Goal: Task Accomplishment & Management: Manage account settings

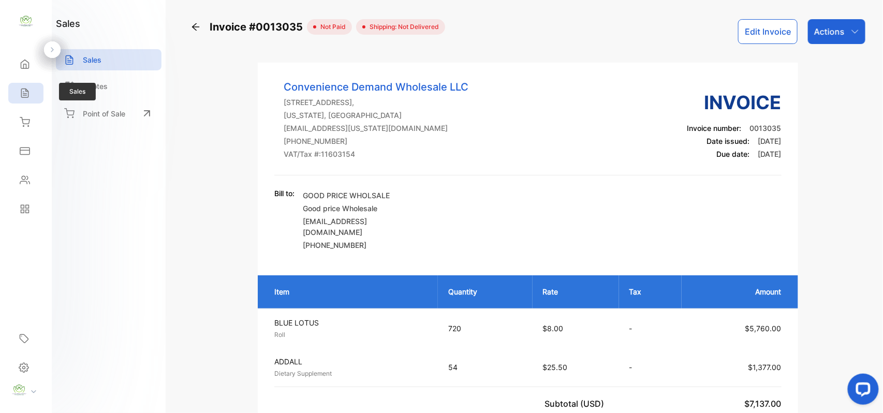
drag, startPoint x: 26, startPoint y: 89, endPoint x: 510, endPoint y: 44, distance: 486.3
click at [32, 87] on div "Sales" at bounding box center [25, 93] width 35 height 21
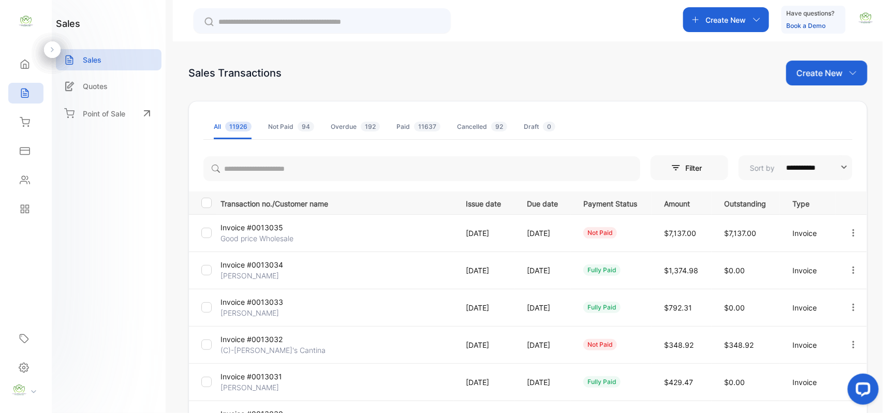
click at [728, 21] on p "Create New" at bounding box center [726, 19] width 40 height 11
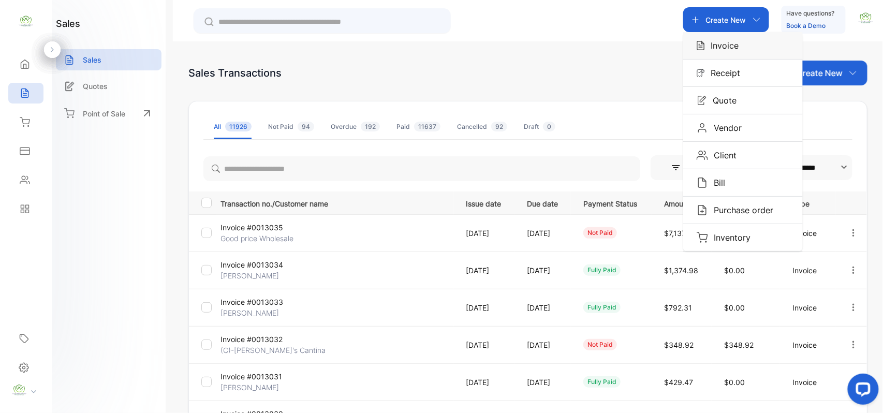
click at [725, 42] on p "Invoice" at bounding box center [722, 45] width 34 height 12
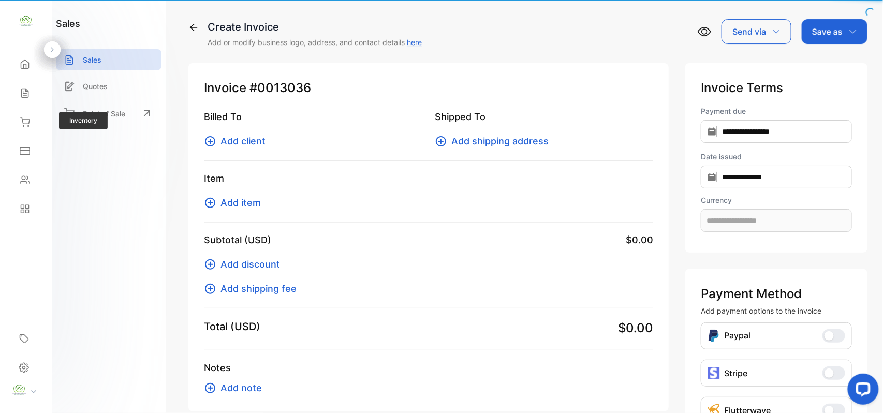
type input "**********"
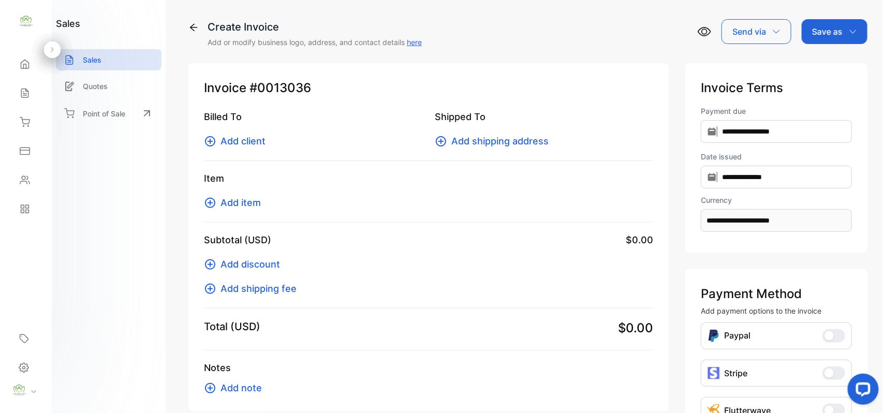
drag, startPoint x: 254, startPoint y: 142, endPoint x: 261, endPoint y: 142, distance: 7.8
click at [261, 142] on span "Add client" at bounding box center [242, 141] width 45 height 14
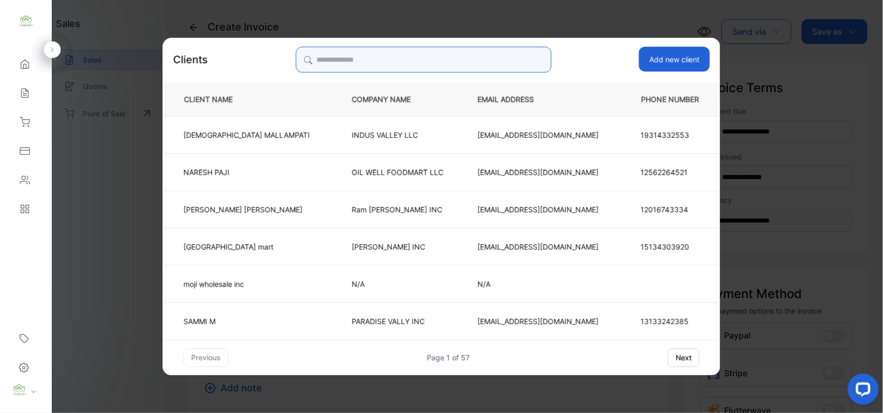
click at [484, 58] on input "search" at bounding box center [423, 60] width 256 height 26
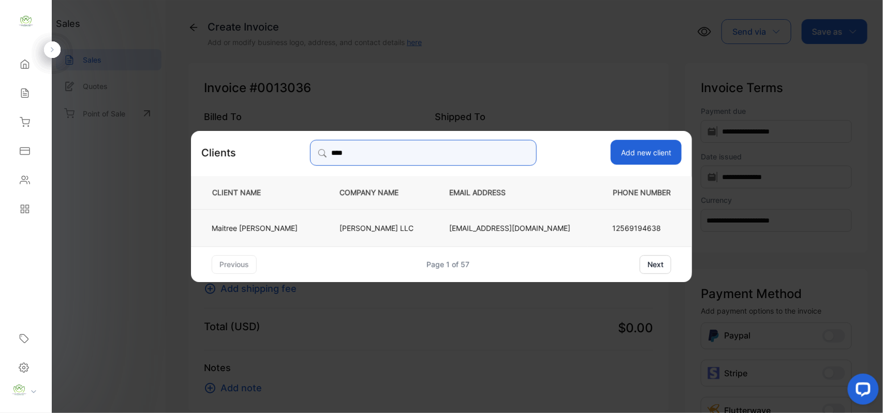
type input "****"
click at [373, 230] on p "[PERSON_NAME] LLC" at bounding box center [377, 227] width 76 height 11
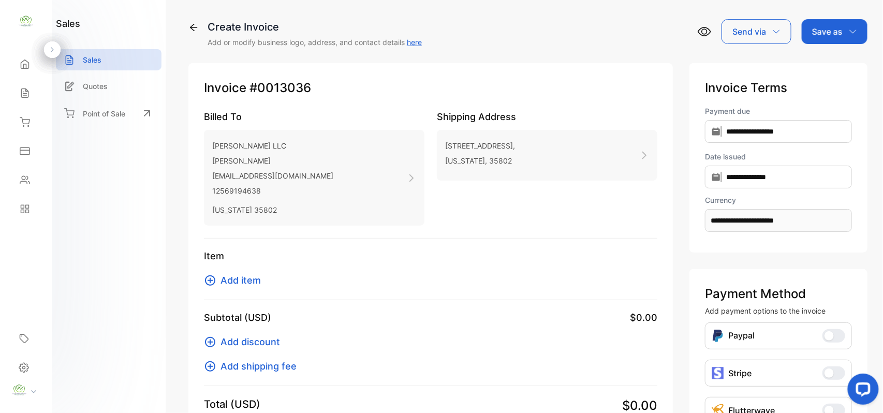
click at [232, 278] on span "Add item" at bounding box center [240, 280] width 40 height 14
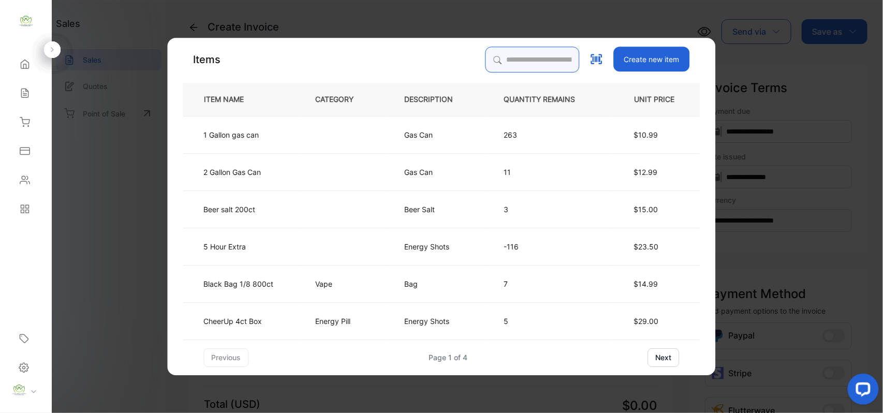
click at [530, 59] on input "search" at bounding box center [532, 60] width 94 height 26
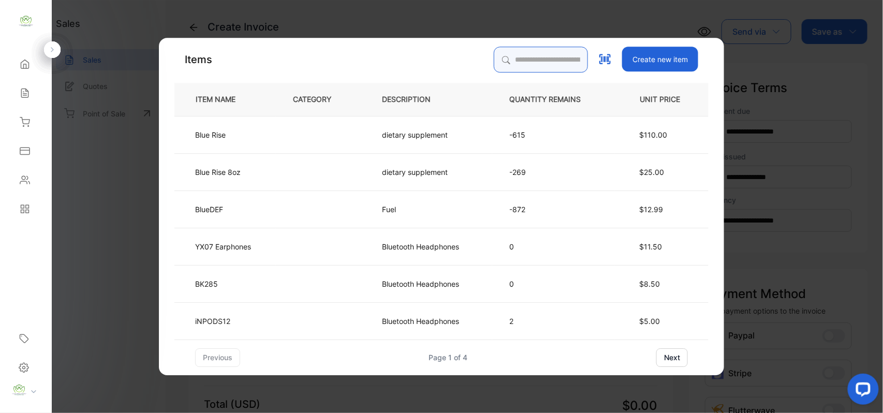
type input "*"
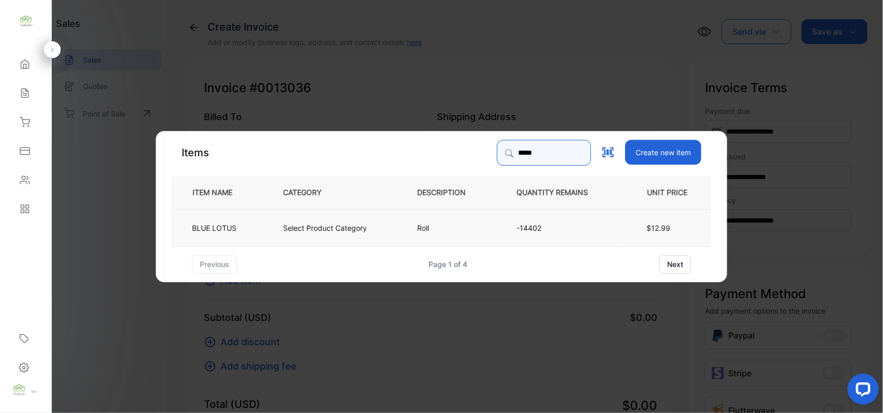
type input "*****"
click at [270, 232] on td "Select Product Category" at bounding box center [333, 226] width 134 height 37
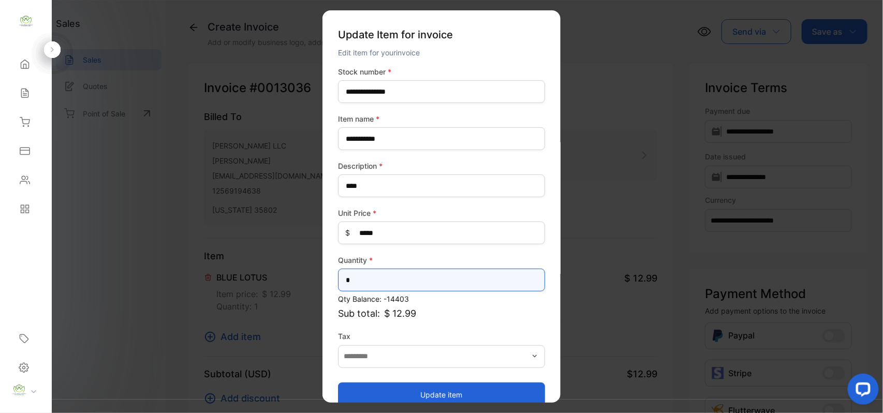
drag, startPoint x: 383, startPoint y: 281, endPoint x: 150, endPoint y: 299, distance: 234.0
type input "*"
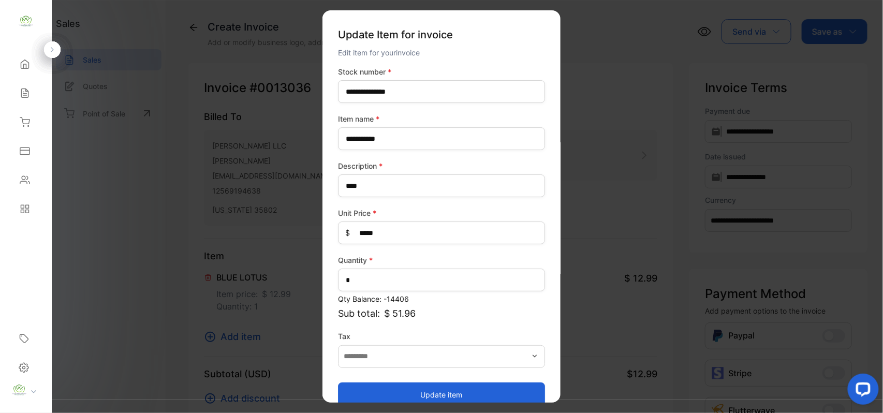
click at [429, 392] on button "Update item" at bounding box center [441, 394] width 207 height 25
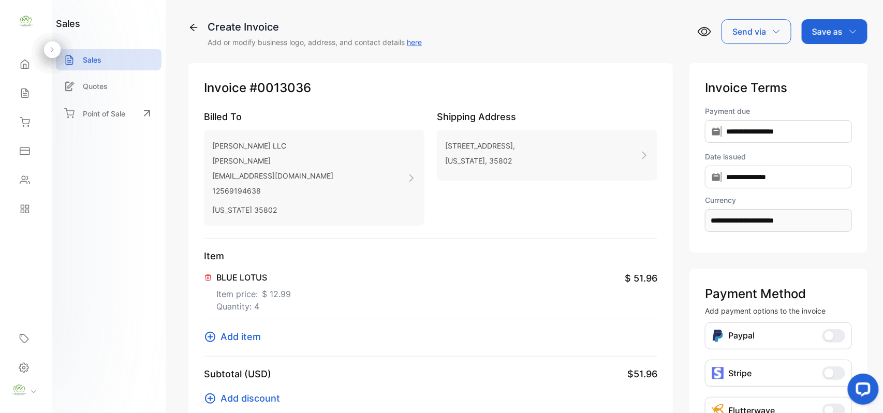
click at [246, 338] on span "Add item" at bounding box center [240, 337] width 40 height 14
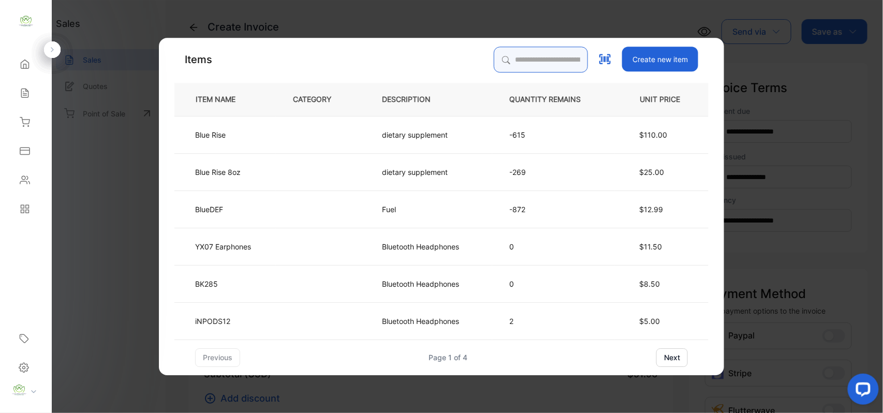
click at [531, 54] on input "search" at bounding box center [541, 60] width 94 height 26
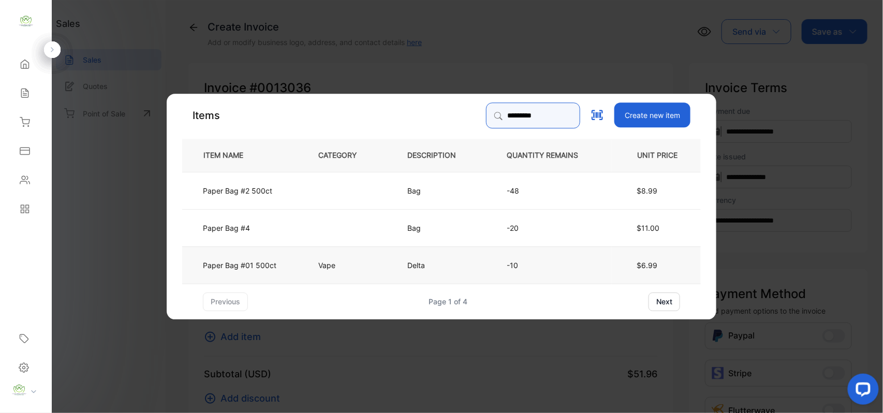
type input "*********"
click at [280, 264] on td "Paper Bag #01 500ct" at bounding box center [241, 264] width 119 height 37
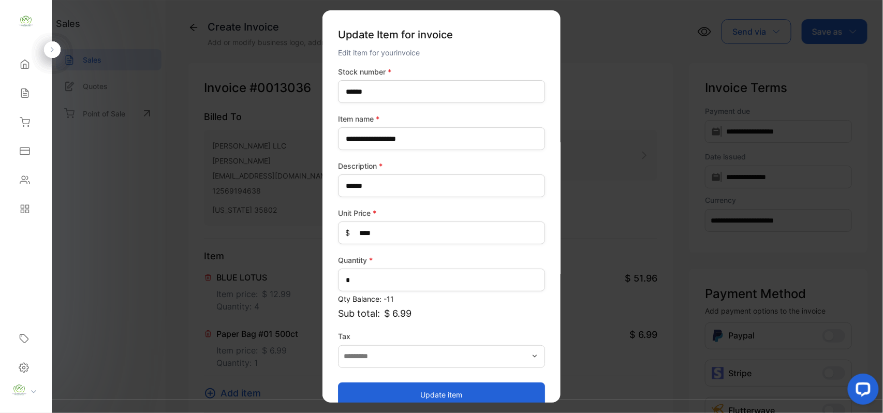
click at [456, 385] on button "Update item" at bounding box center [441, 394] width 207 height 25
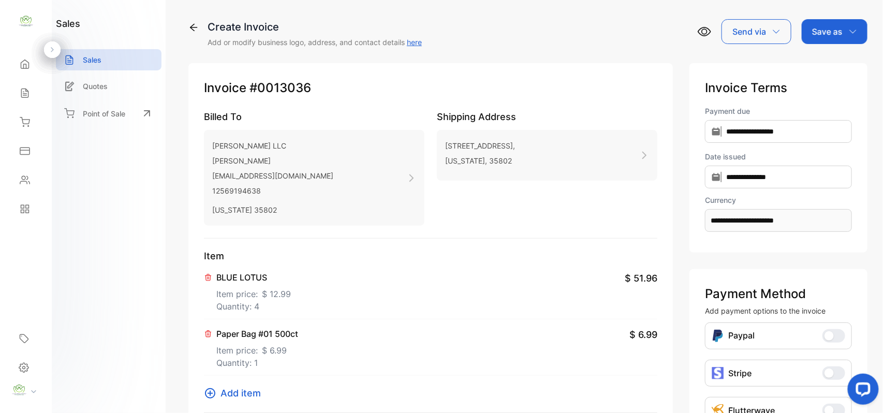
scroll to position [160, 0]
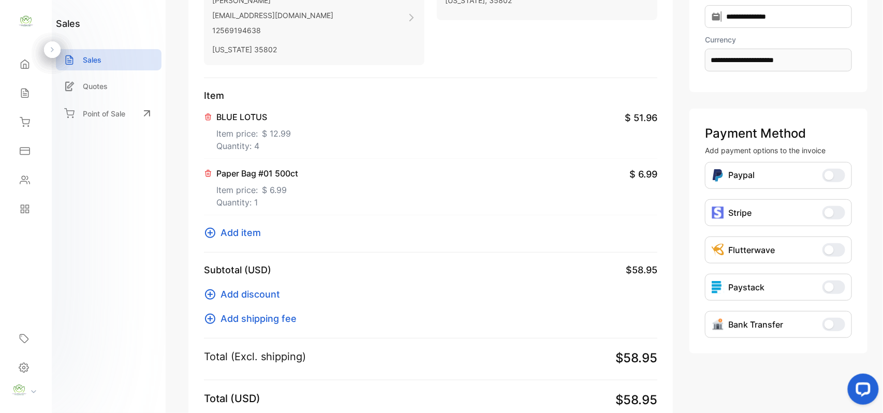
click at [251, 234] on span "Add item" at bounding box center [240, 233] width 40 height 14
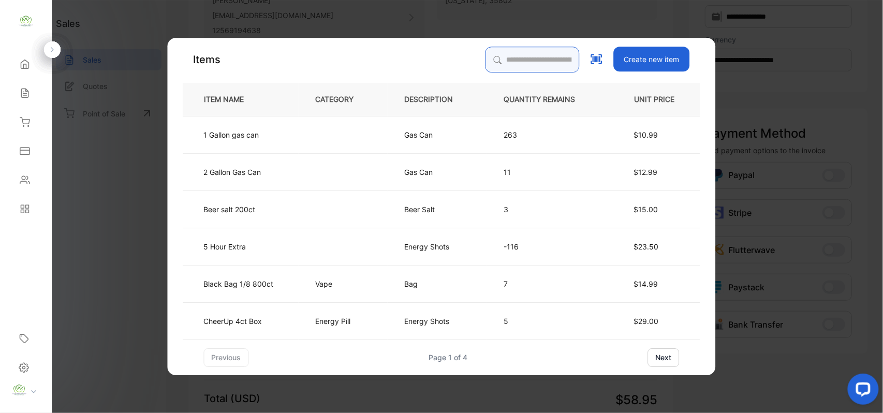
drag, startPoint x: 520, startPoint y: 60, endPoint x: 514, endPoint y: 65, distance: 7.7
click at [514, 65] on input "search" at bounding box center [532, 60] width 94 height 26
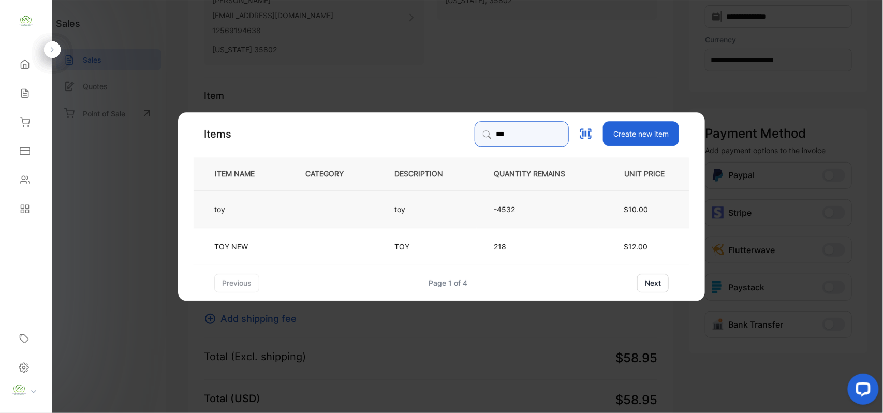
type input "***"
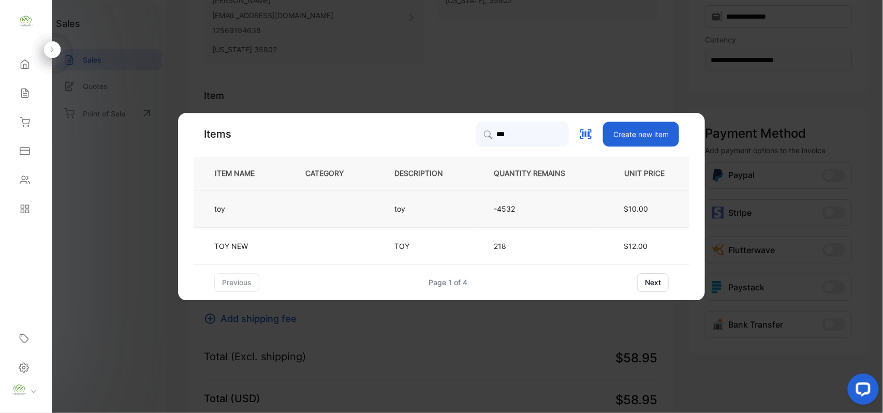
click at [275, 217] on td "toy" at bounding box center [240, 208] width 95 height 37
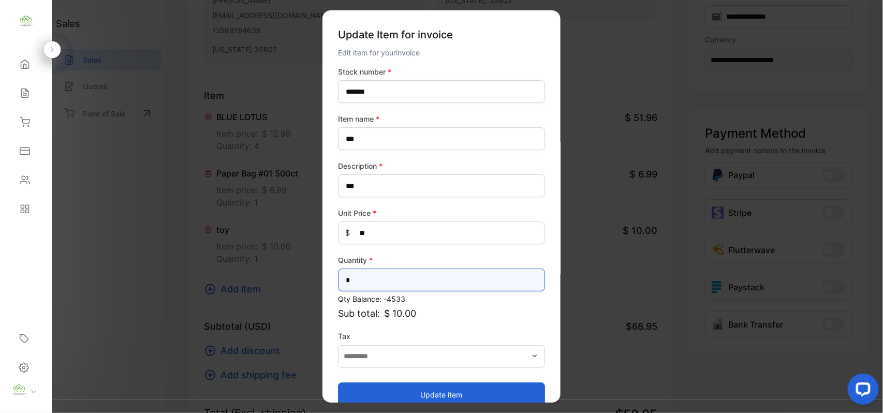
drag, startPoint x: 377, startPoint y: 282, endPoint x: 254, endPoint y: 304, distance: 125.0
type input "*"
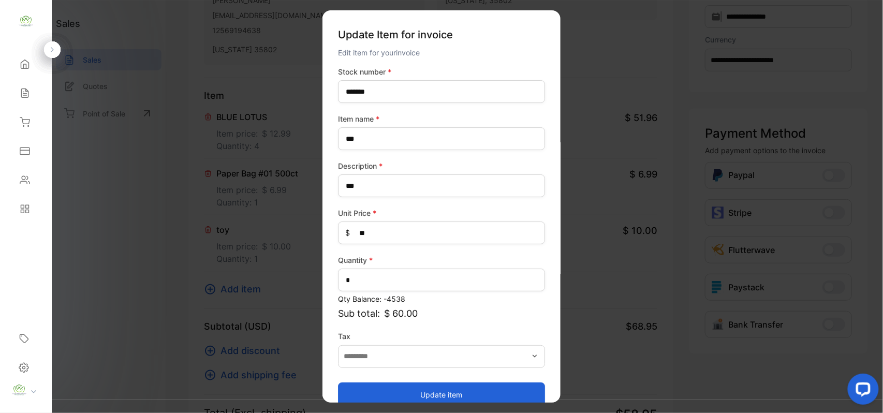
click at [422, 393] on button "Update item" at bounding box center [441, 394] width 207 height 25
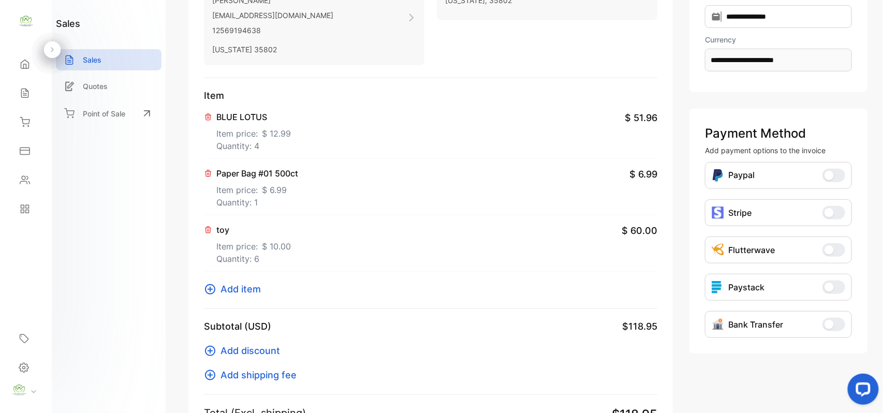
click at [226, 284] on span "Add item" at bounding box center [240, 289] width 40 height 14
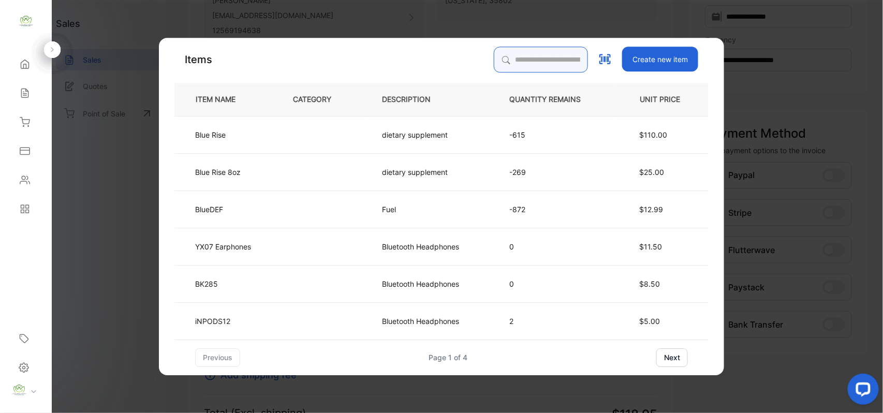
click at [506, 50] on input "search" at bounding box center [541, 60] width 94 height 26
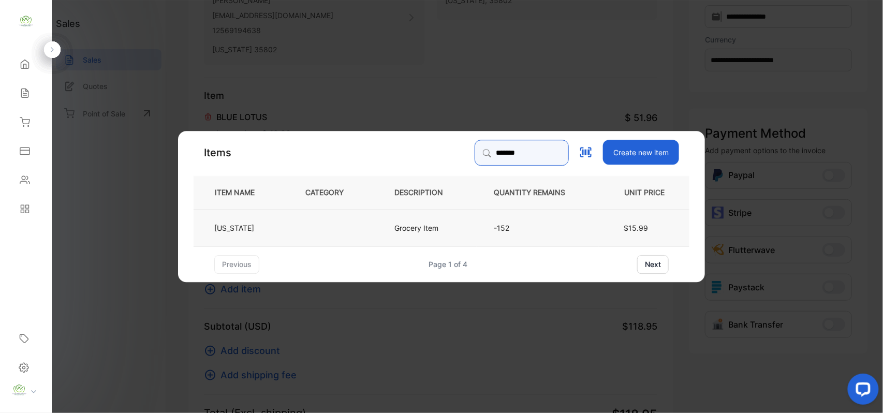
type input "*******"
click at [315, 230] on td at bounding box center [332, 226] width 89 height 37
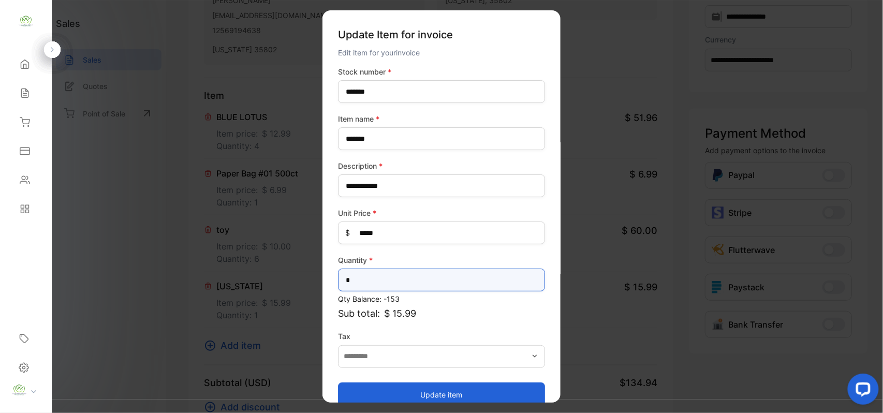
drag, startPoint x: 374, startPoint y: 282, endPoint x: 212, endPoint y: 280, distance: 161.4
type input "*"
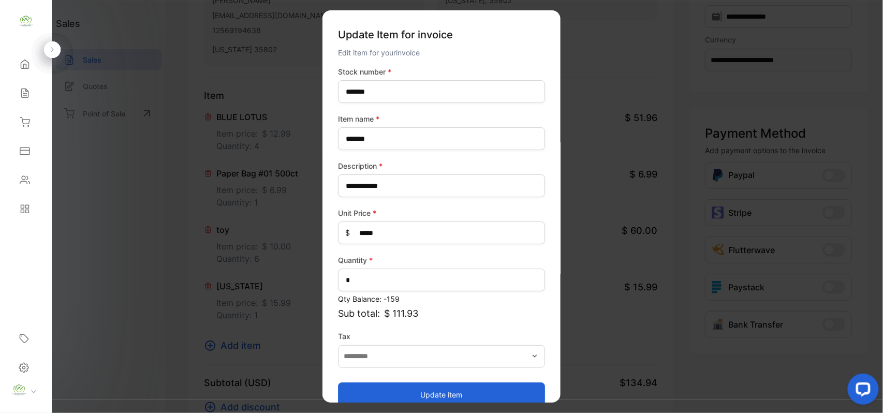
drag, startPoint x: 499, startPoint y: 391, endPoint x: 484, endPoint y: 376, distance: 21.6
click at [499, 391] on button "Update item" at bounding box center [441, 394] width 207 height 25
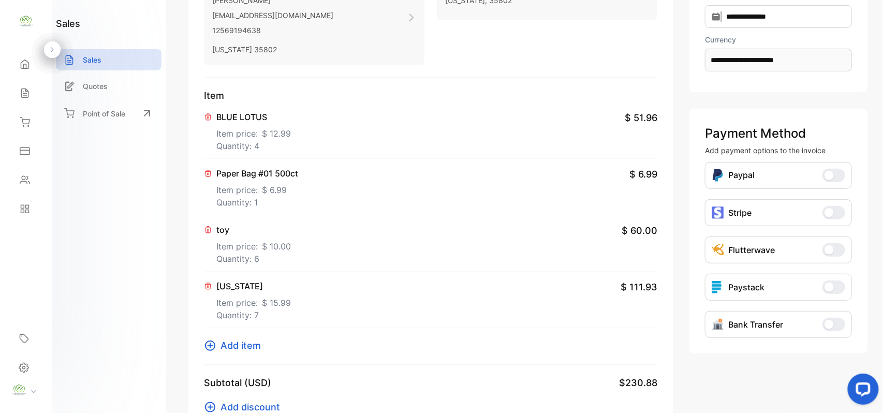
click at [236, 342] on span "Add item" at bounding box center [240, 345] width 40 height 14
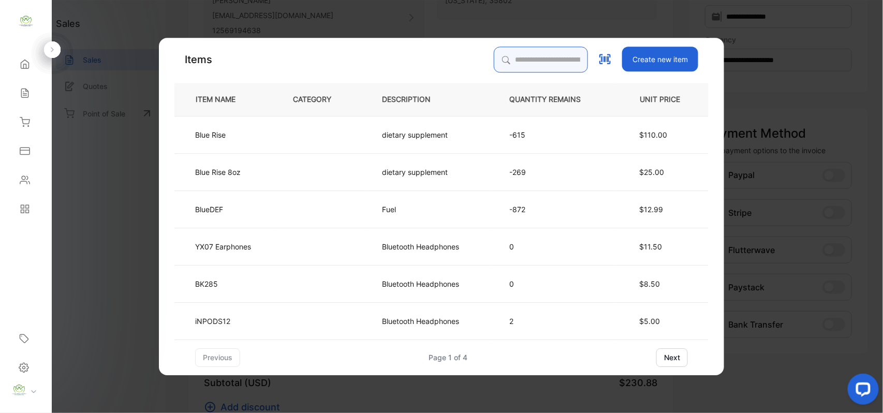
click at [518, 64] on input "search" at bounding box center [541, 60] width 94 height 26
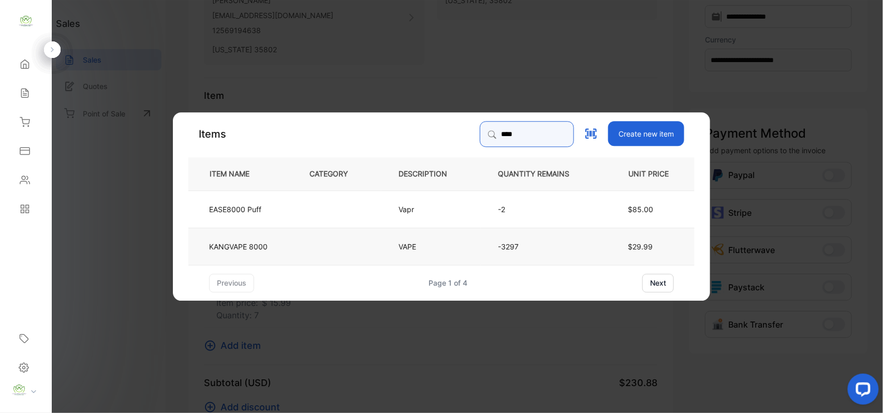
type input "****"
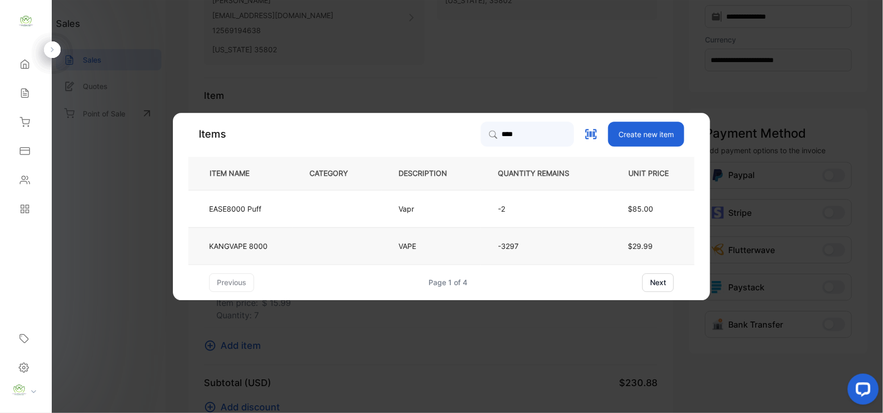
click at [257, 255] on td "KANGVAPE 8000" at bounding box center [240, 245] width 104 height 37
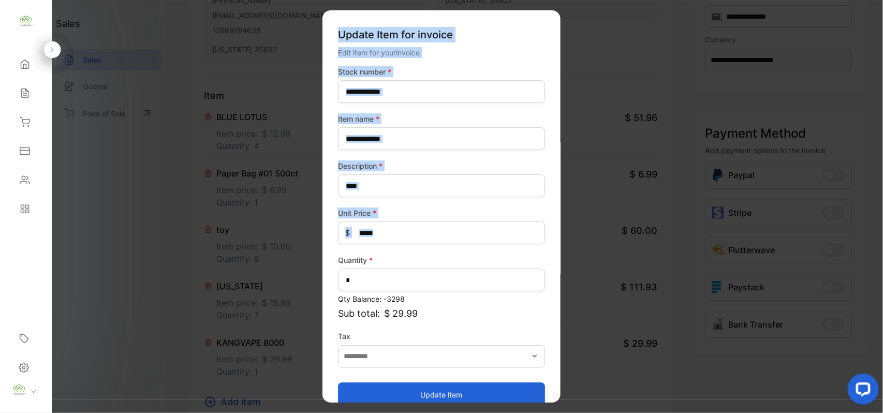
drag, startPoint x: 309, startPoint y: 293, endPoint x: 292, endPoint y: 286, distance: 18.5
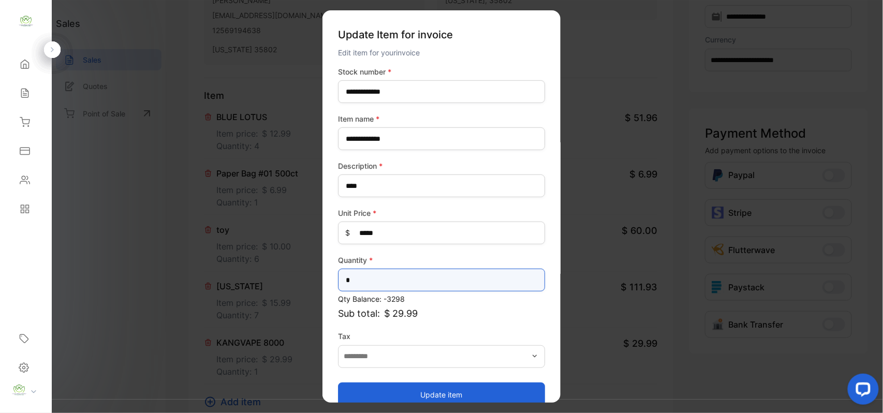
click at [363, 280] on input "*" at bounding box center [441, 280] width 207 height 23
drag, startPoint x: 363, startPoint y: 280, endPoint x: 295, endPoint y: 286, distance: 68.0
type input "*"
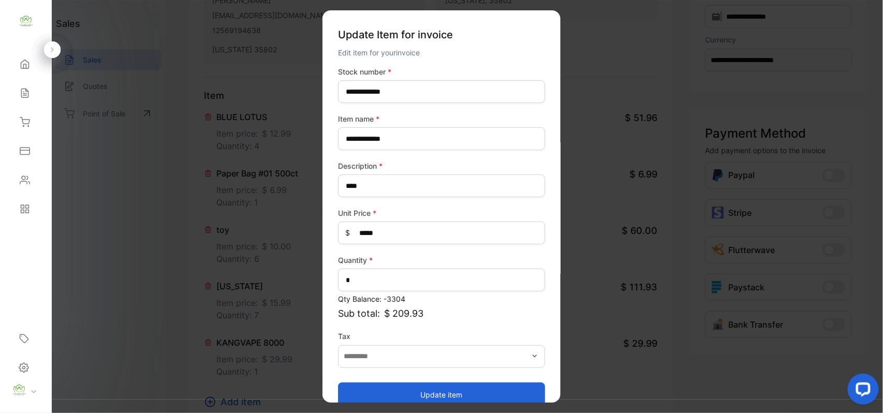
click at [517, 390] on button "Update item" at bounding box center [441, 394] width 207 height 25
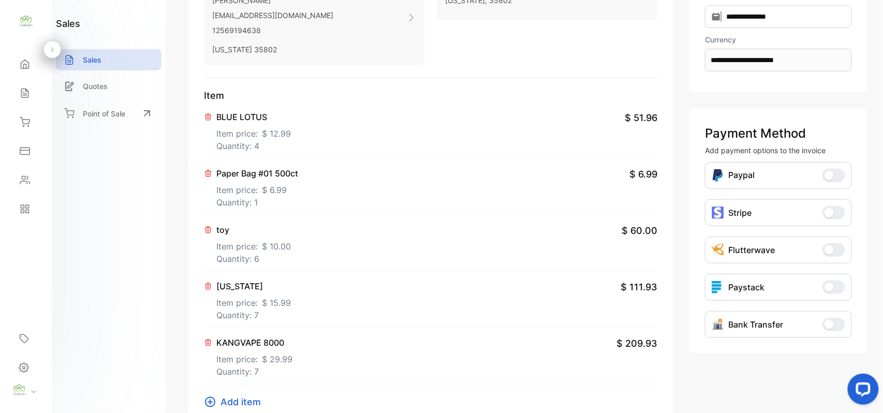
scroll to position [0, 0]
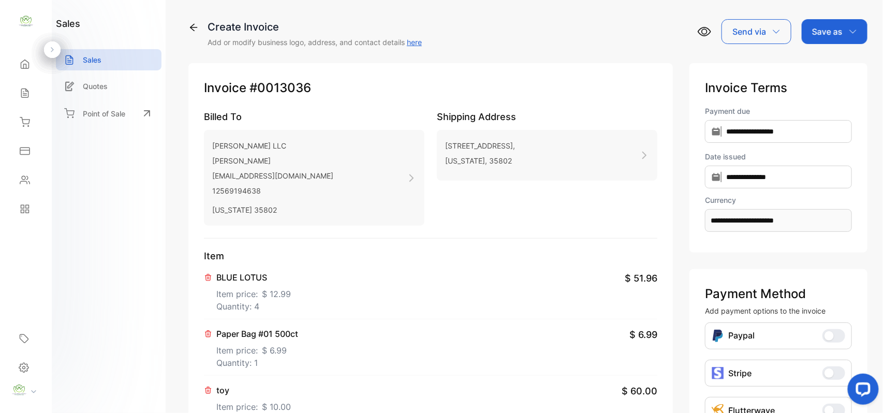
click at [850, 36] on div "Save as" at bounding box center [834, 31] width 66 height 25
click at [838, 67] on div "Invoice" at bounding box center [831, 65] width 59 height 21
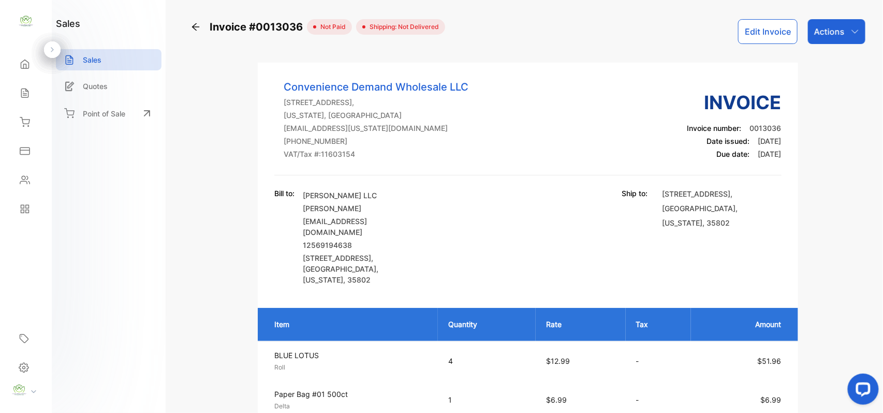
click at [825, 35] on p "Actions" at bounding box center [829, 31] width 31 height 12
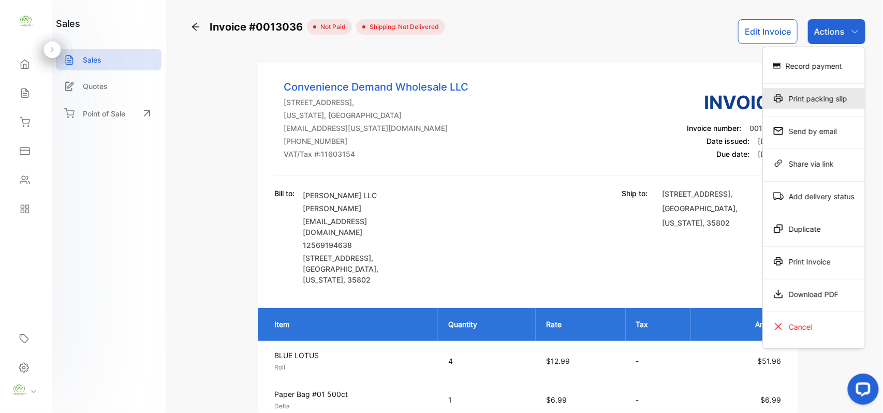
click at [826, 105] on div "Print packing slip" at bounding box center [814, 98] width 102 height 21
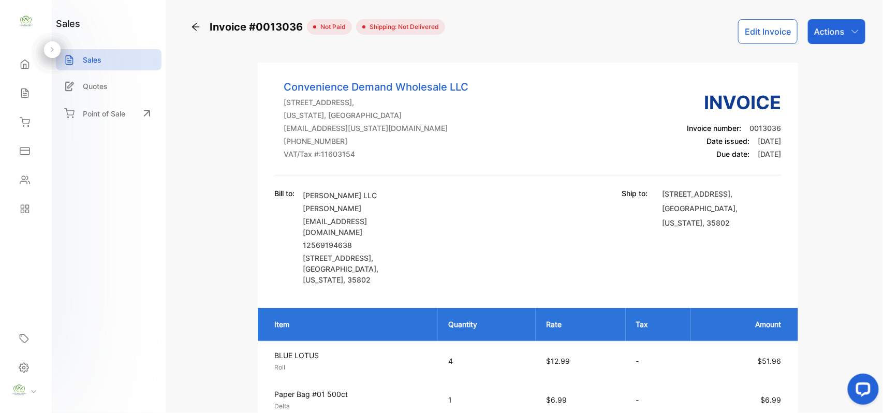
click at [816, 36] on p "Actions" at bounding box center [829, 31] width 31 height 12
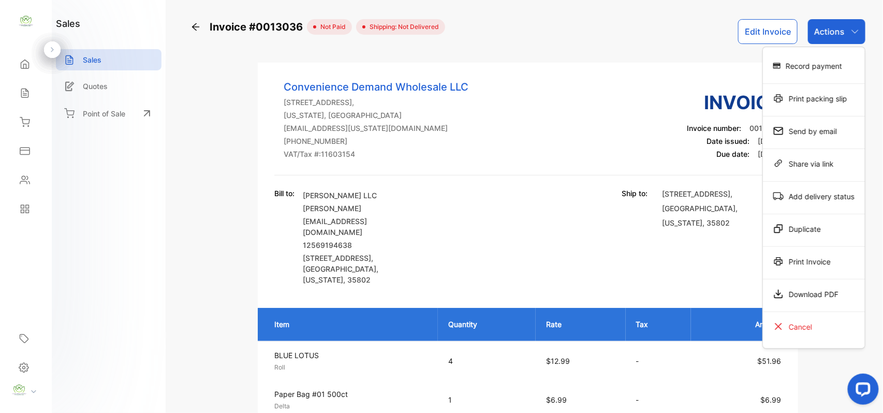
click at [832, 97] on div "Print packing slip" at bounding box center [814, 98] width 102 height 21
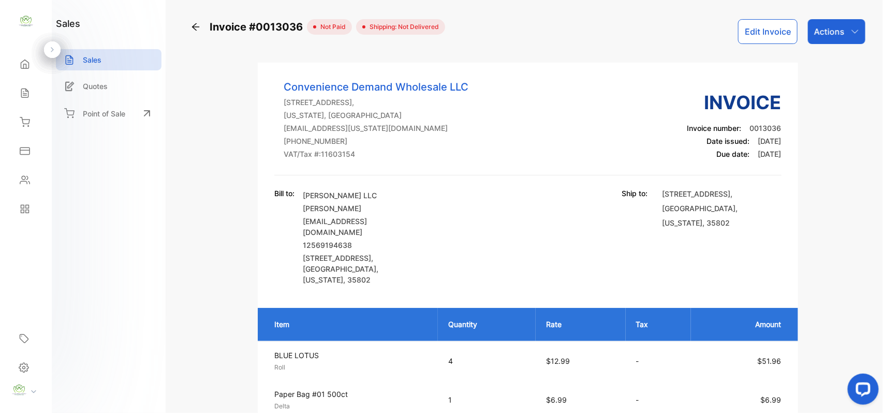
drag, startPoint x: 21, startPoint y: 66, endPoint x: 527, endPoint y: 56, distance: 505.6
click at [26, 65] on icon at bounding box center [25, 64] width 10 height 10
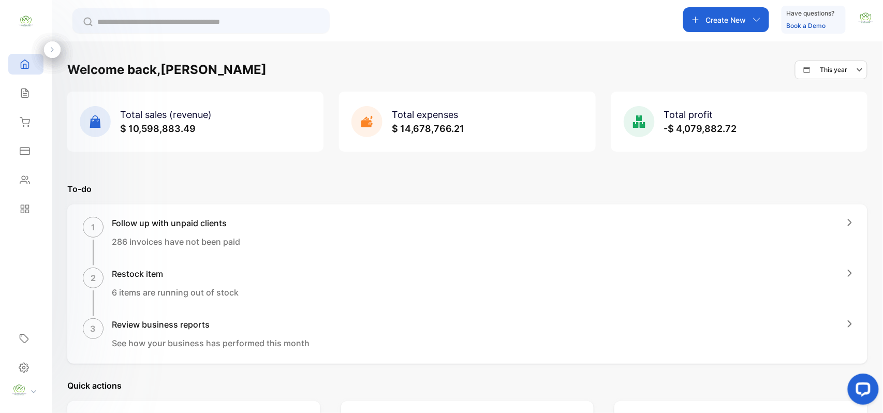
click at [750, 24] on div "Create New" at bounding box center [726, 19] width 86 height 25
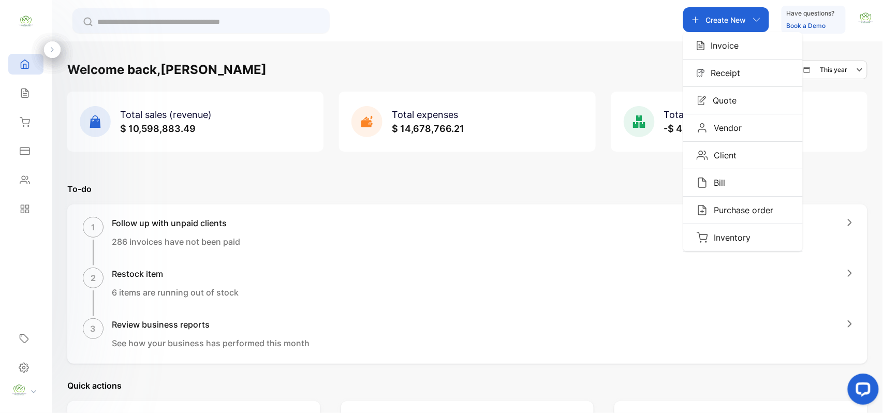
click at [740, 54] on div "Invoice" at bounding box center [743, 45] width 120 height 27
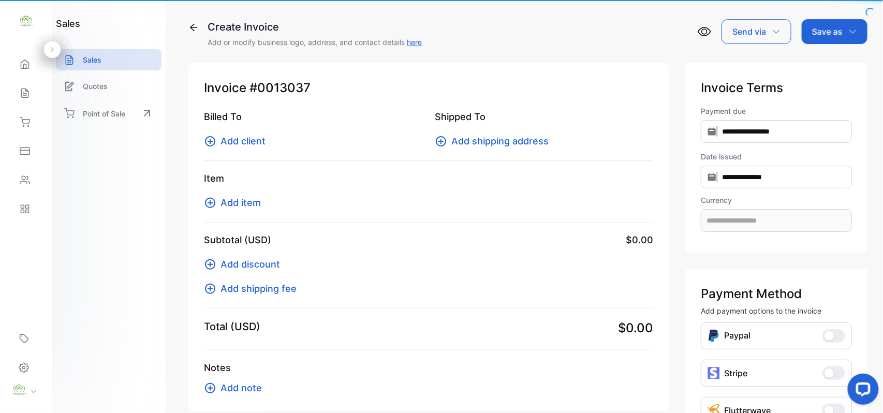
type input "**********"
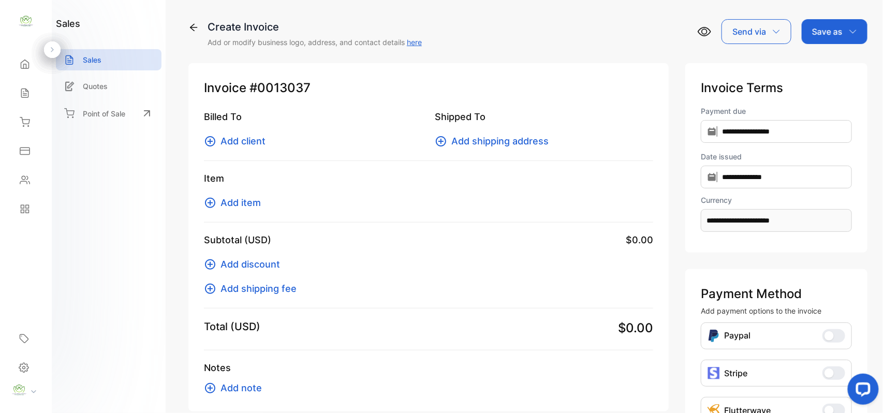
click at [229, 135] on span "Add client" at bounding box center [242, 141] width 45 height 14
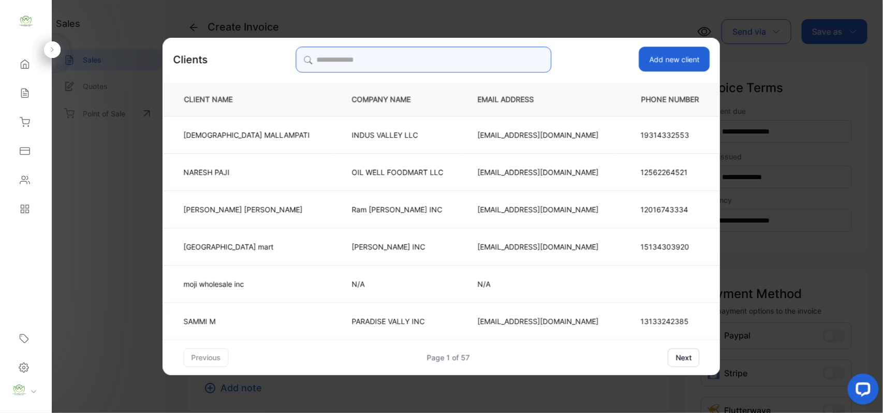
click at [493, 60] on input "search" at bounding box center [423, 60] width 256 height 26
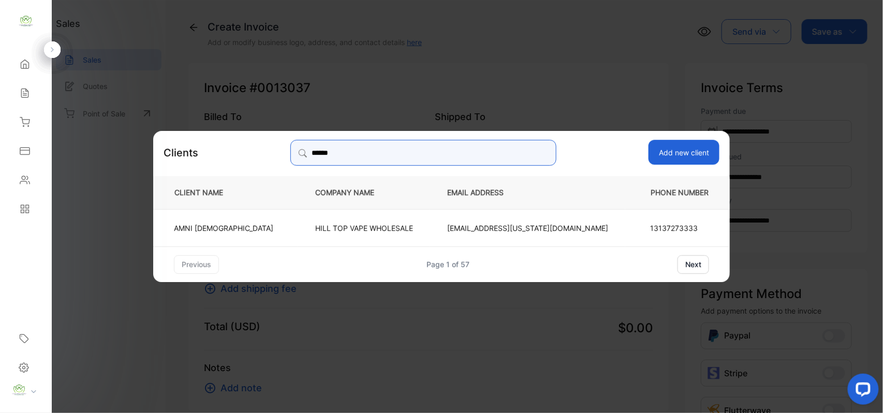
type input "******"
click at [366, 217] on td "HILL TOP VAPE WHOLESALE" at bounding box center [364, 226] width 132 height 37
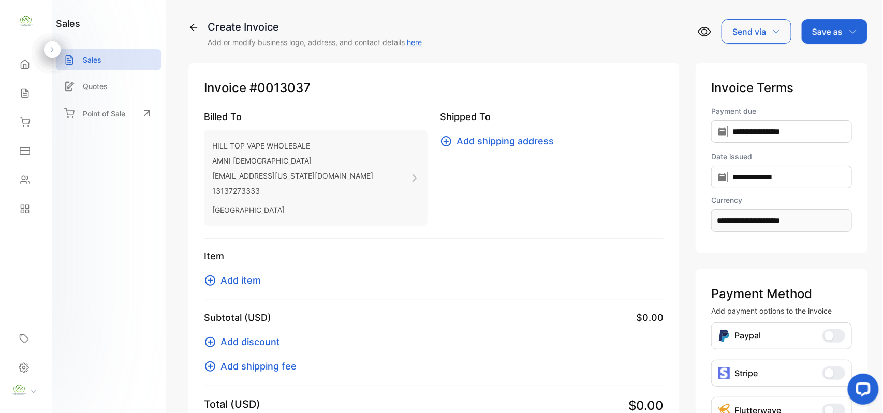
click at [239, 279] on span "Add item" at bounding box center [240, 280] width 40 height 14
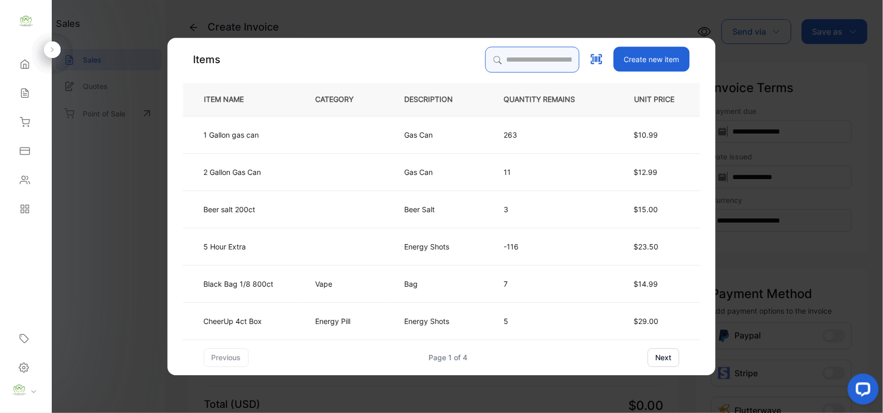
click at [544, 58] on input "search" at bounding box center [532, 60] width 94 height 26
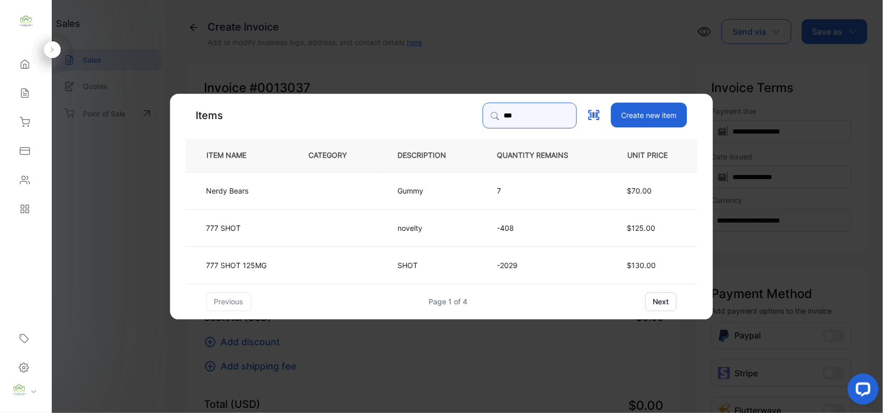
type input "***"
click at [238, 265] on p "777 SHOT 125MG" at bounding box center [236, 264] width 61 height 11
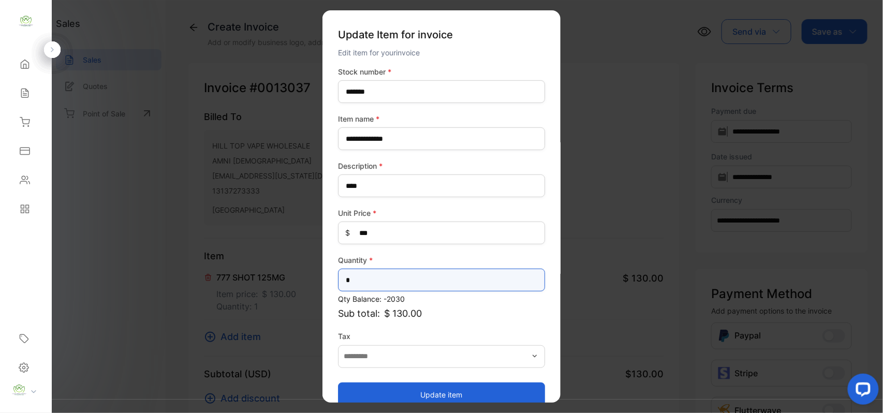
drag, startPoint x: 141, startPoint y: 284, endPoint x: 93, endPoint y: 280, distance: 48.3
type input "**"
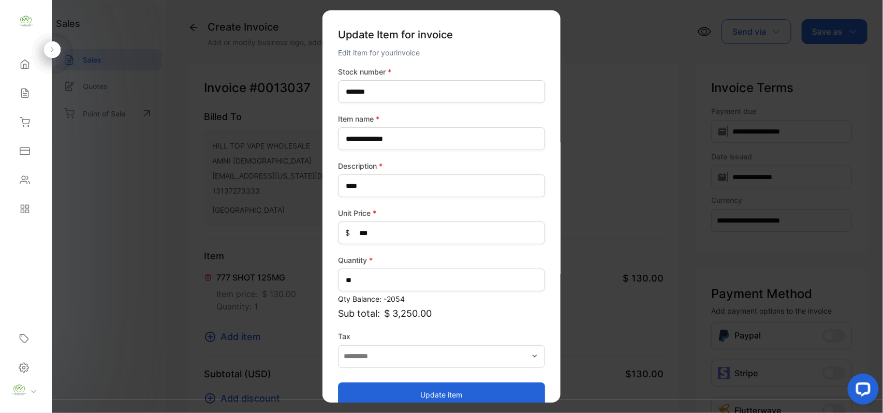
click at [376, 390] on button "Update item" at bounding box center [441, 394] width 207 height 25
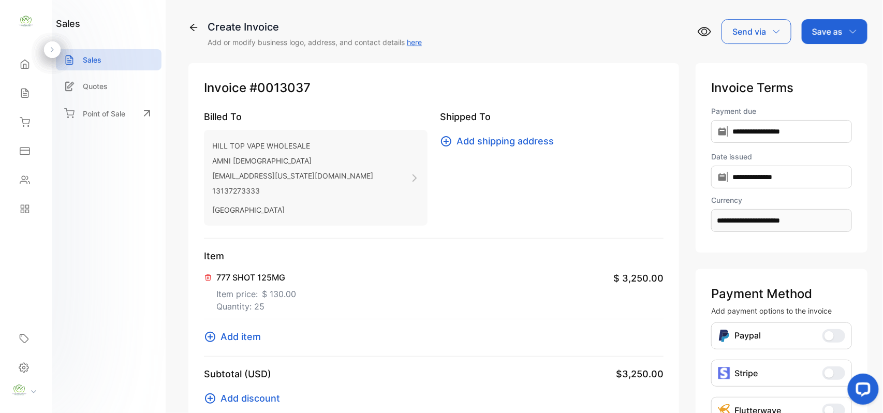
drag, startPoint x: 243, startPoint y: 338, endPoint x: 255, endPoint y: 334, distance: 12.1
click at [255, 334] on span "Add item" at bounding box center [240, 337] width 40 height 14
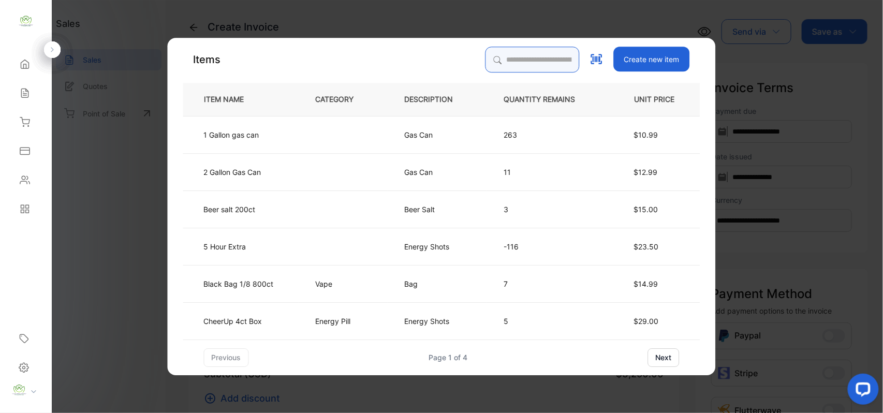
click at [539, 54] on input "search" at bounding box center [532, 60] width 94 height 26
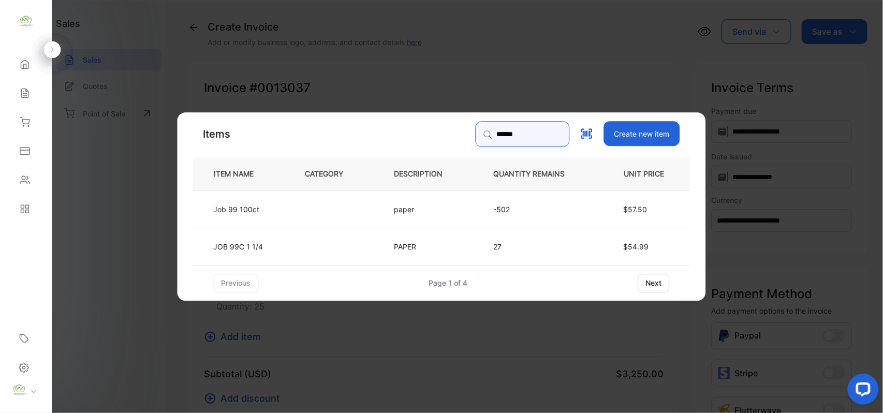
type input "******"
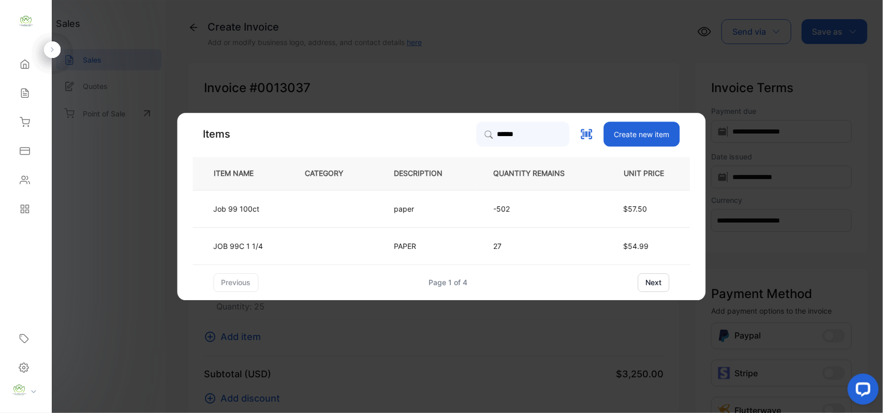
click at [408, 220] on td "paper" at bounding box center [426, 208] width 99 height 37
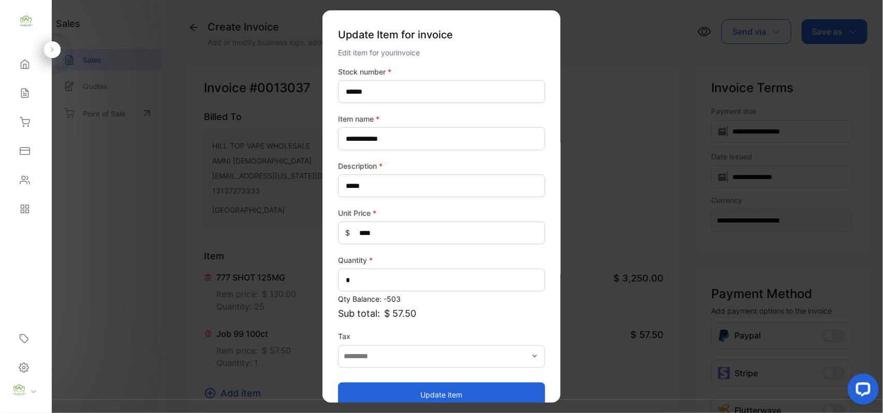
click at [421, 389] on button "Update item" at bounding box center [441, 394] width 207 height 25
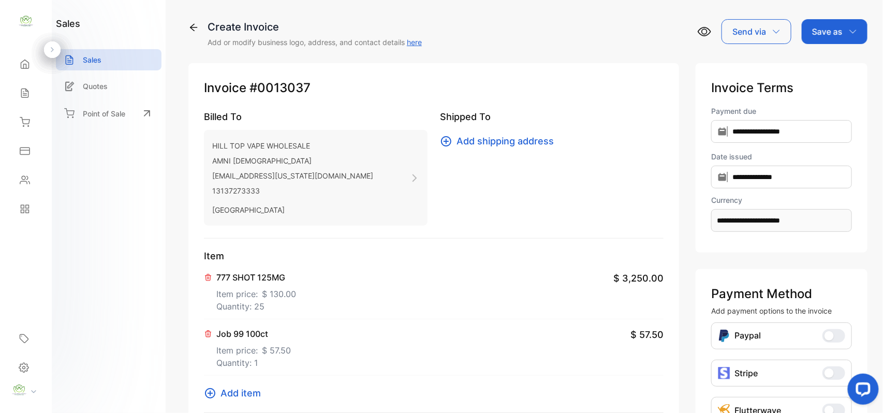
scroll to position [160, 0]
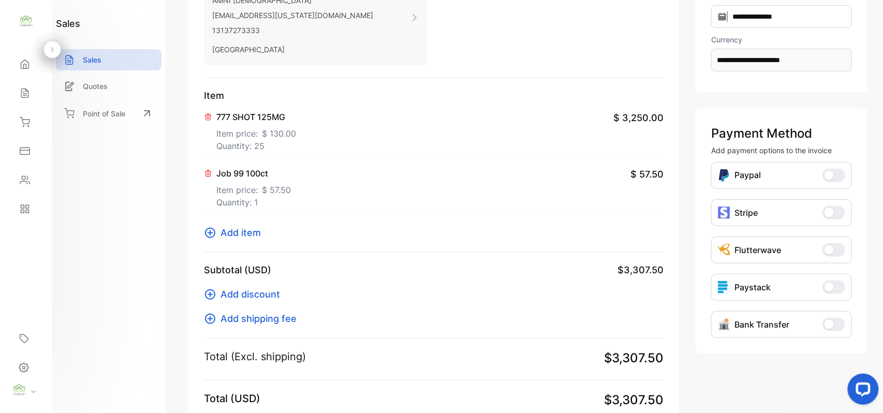
click at [234, 237] on span "Add item" at bounding box center [240, 233] width 40 height 14
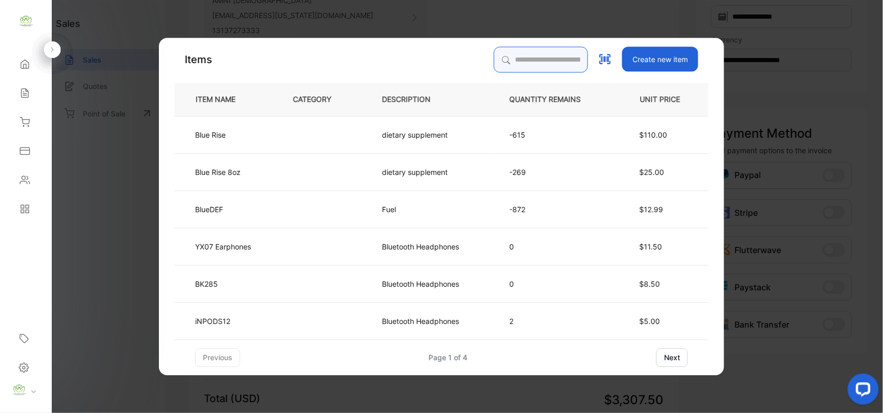
click at [544, 49] on input "search" at bounding box center [541, 60] width 94 height 26
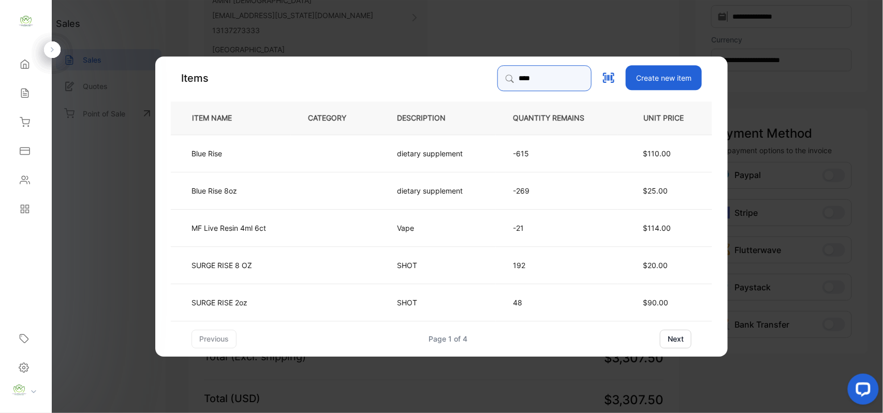
type input "****"
click at [342, 160] on td at bounding box center [335, 152] width 89 height 37
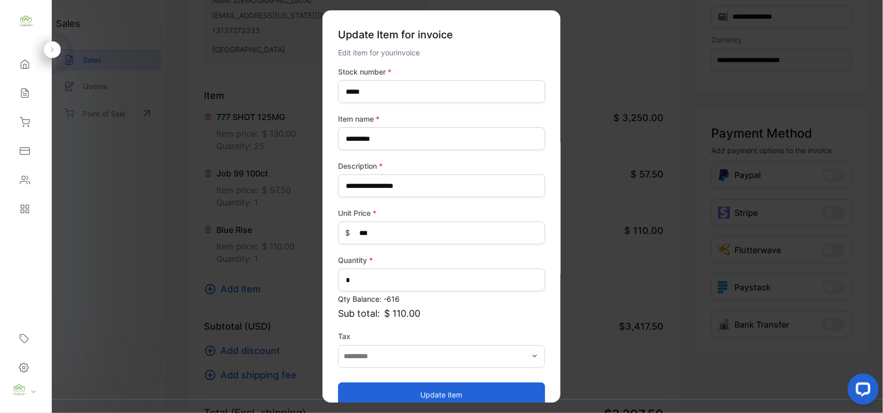
drag, startPoint x: 401, startPoint y: 392, endPoint x: 355, endPoint y: 326, distance: 81.0
click at [401, 391] on button "Update item" at bounding box center [441, 394] width 207 height 25
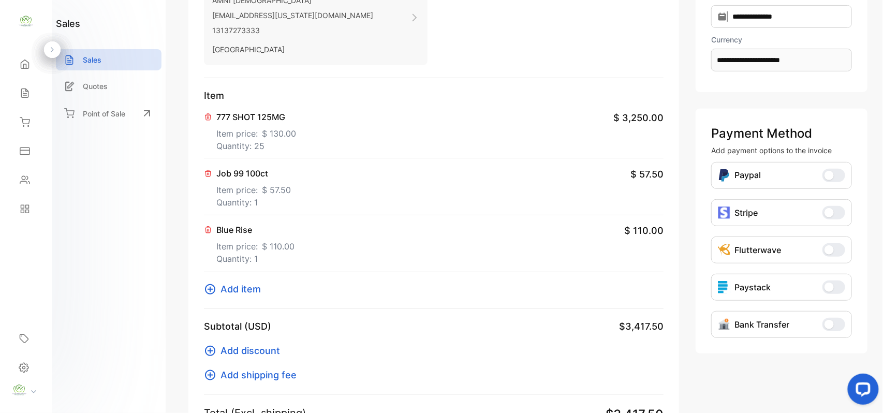
click at [250, 292] on span "Add item" at bounding box center [240, 289] width 40 height 14
click at [280, 188] on span "$ 57.50" at bounding box center [276, 190] width 29 height 12
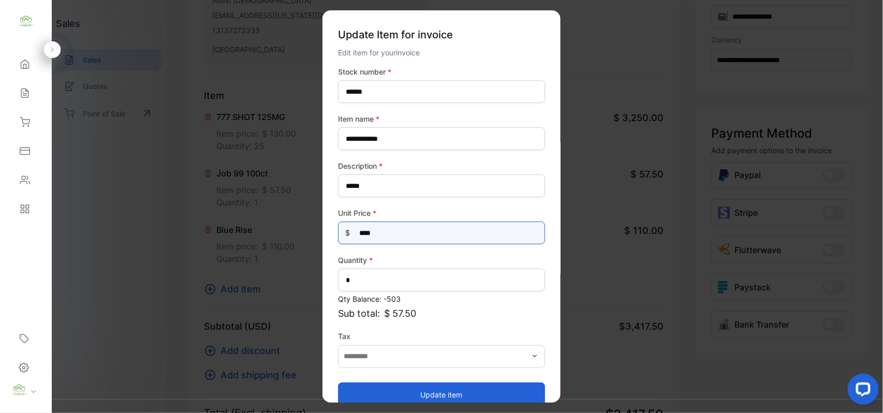
click at [396, 236] on Price-inputprice "****" at bounding box center [441, 232] width 207 height 23
type Price-inputprice "*****"
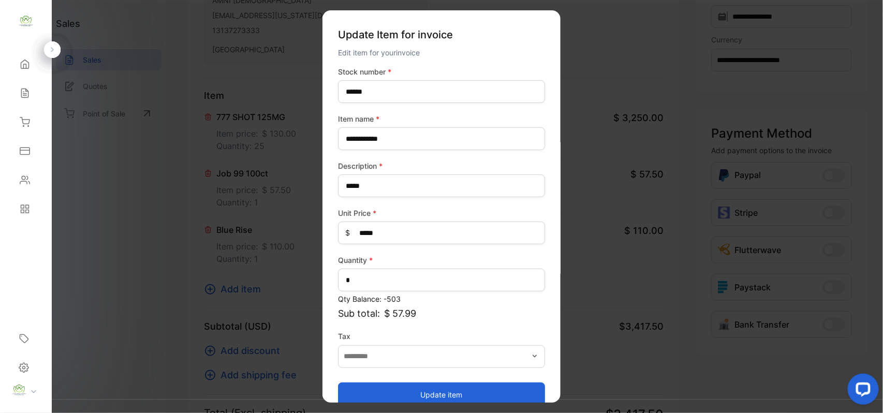
click at [398, 392] on button "Update item" at bounding box center [441, 394] width 207 height 25
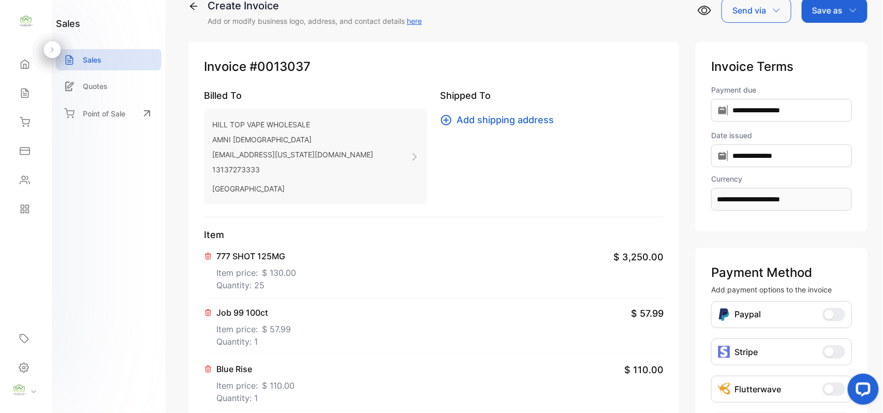
scroll to position [0, 0]
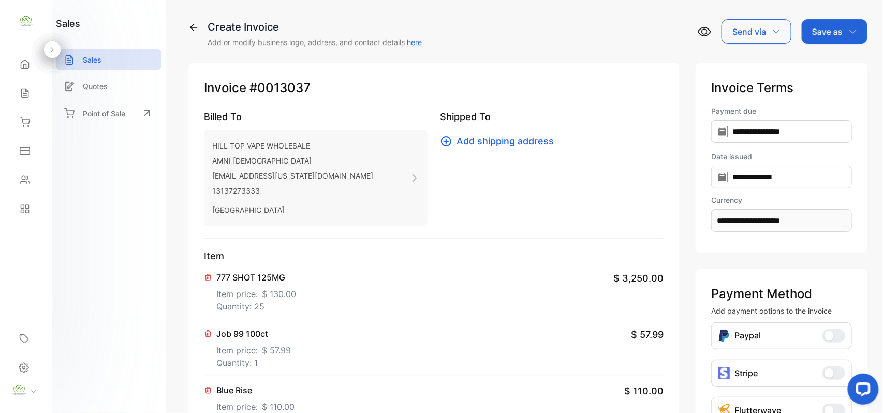
click at [824, 39] on div "Save as" at bounding box center [834, 31] width 66 height 25
click at [829, 73] on div "Invoice" at bounding box center [831, 65] width 59 height 21
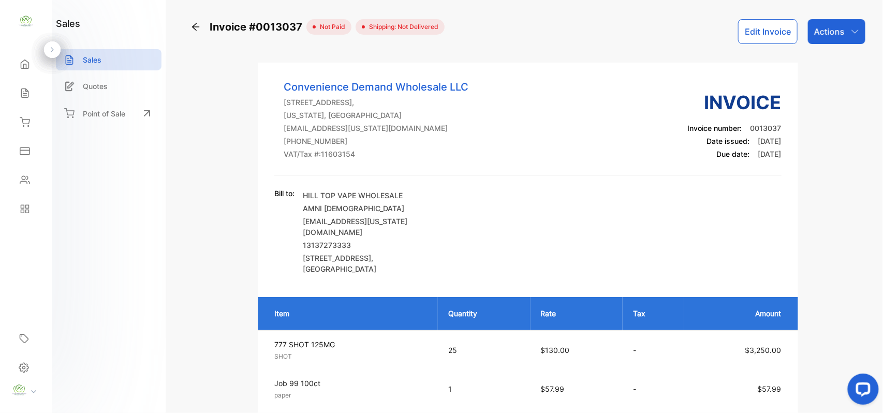
click at [839, 36] on p "Actions" at bounding box center [829, 31] width 31 height 12
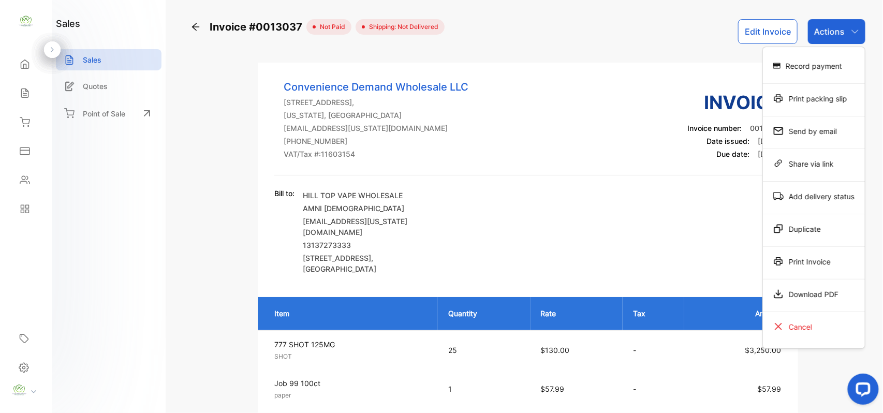
click at [837, 257] on div "Print Invoice" at bounding box center [814, 261] width 102 height 21
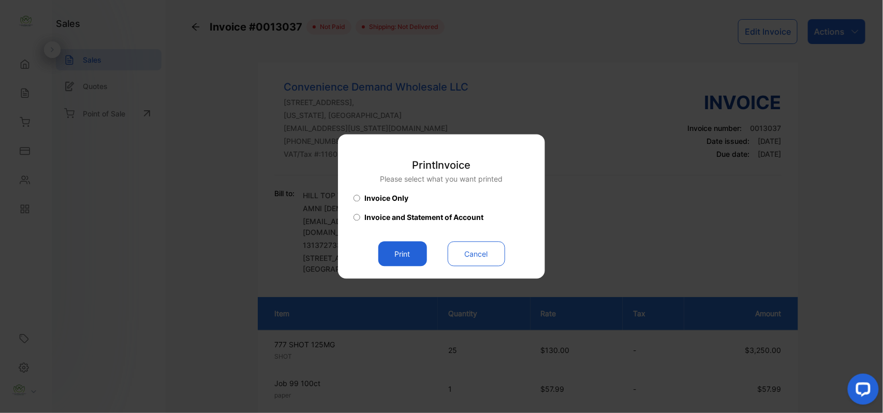
click at [406, 256] on button "Print" at bounding box center [402, 254] width 49 height 25
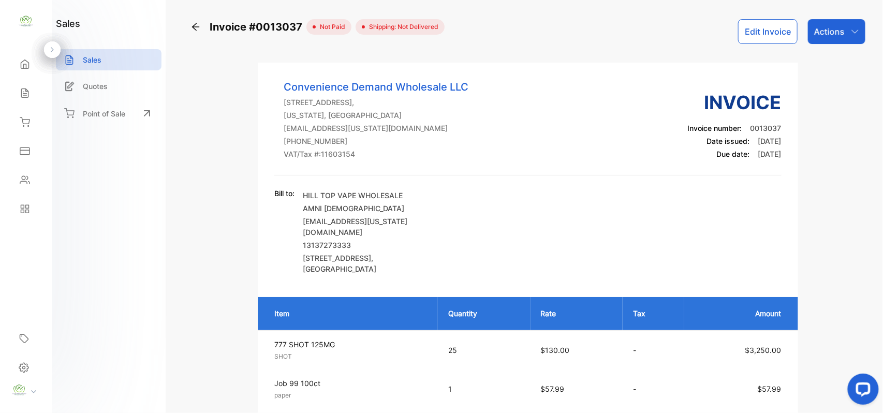
click at [769, 25] on button "Edit Invoice" at bounding box center [767, 31] width 59 height 25
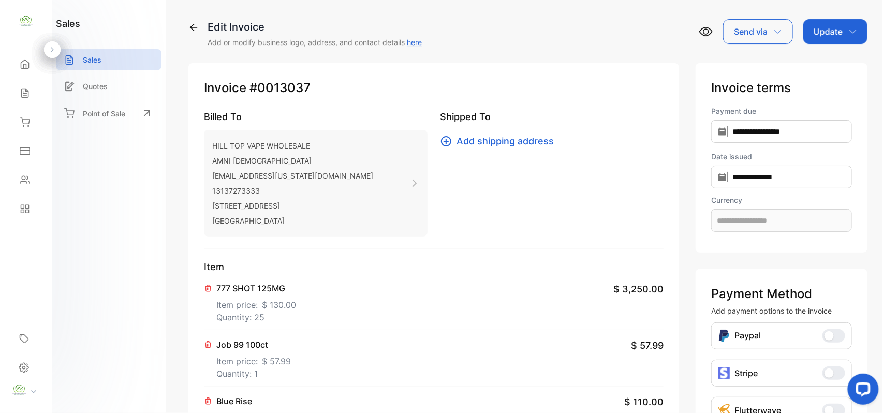
type input "**********"
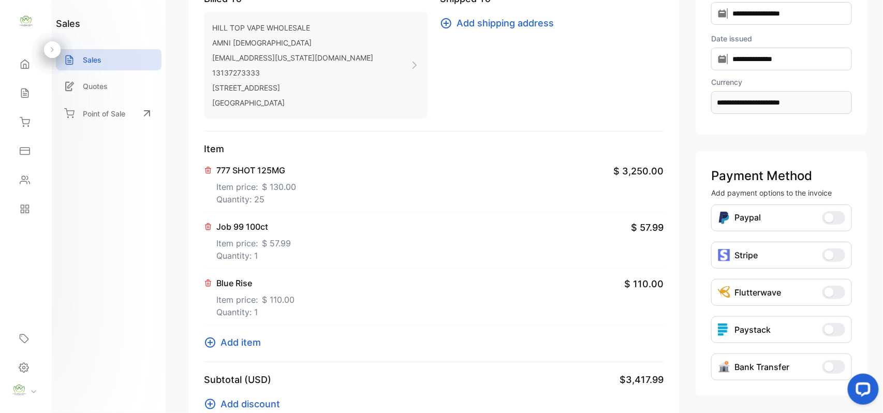
scroll to position [160, 0]
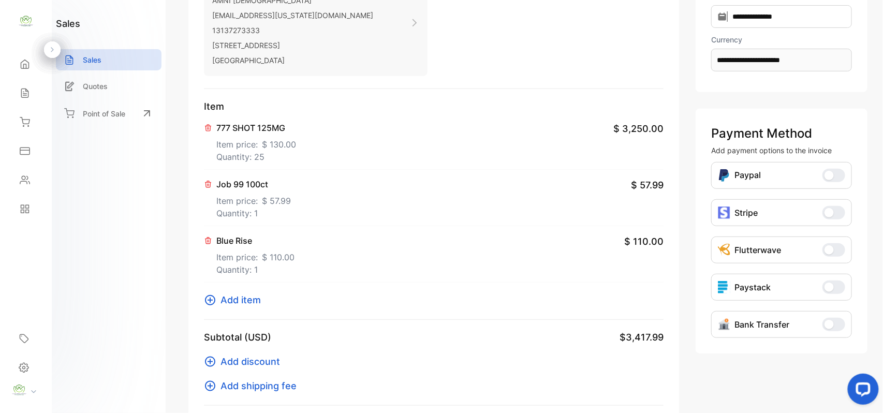
click at [207, 240] on icon at bounding box center [208, 240] width 8 height 8
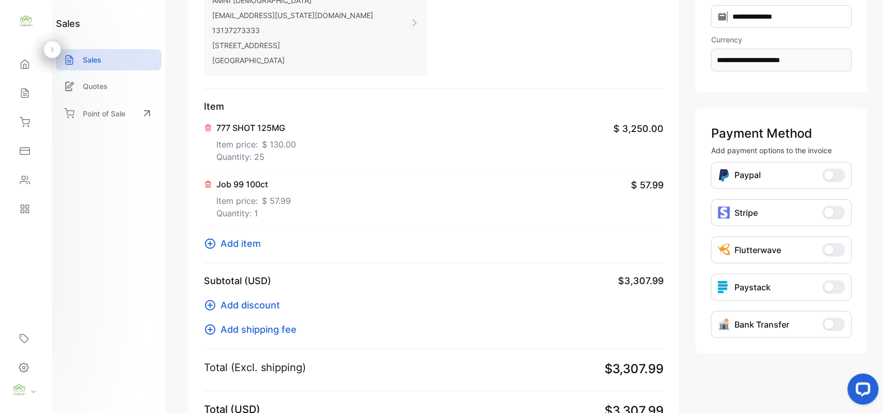
scroll to position [0, 0]
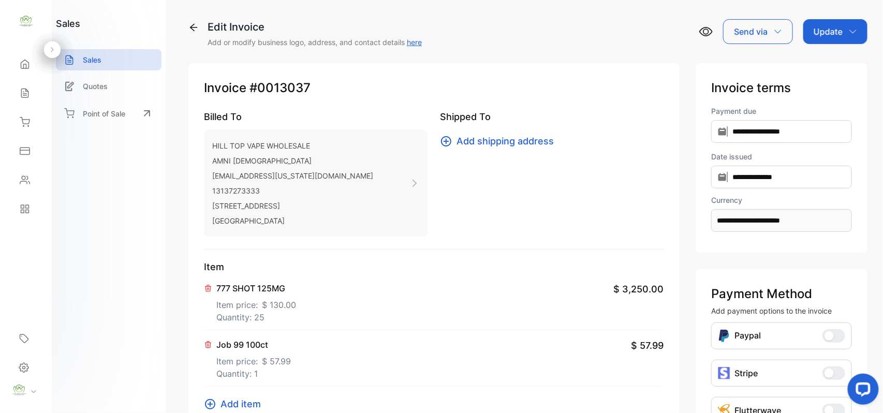
click at [821, 27] on p "Update" at bounding box center [827, 31] width 29 height 12
click at [814, 58] on div "Invoice" at bounding box center [836, 65] width 59 height 21
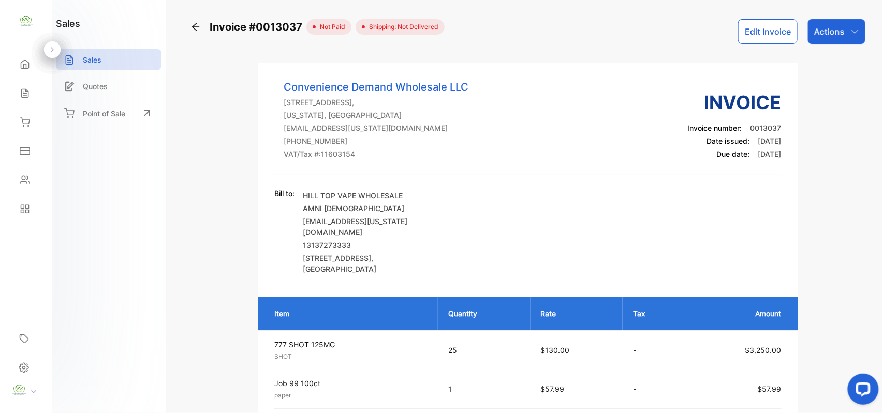
click at [826, 29] on p "Actions" at bounding box center [829, 31] width 31 height 12
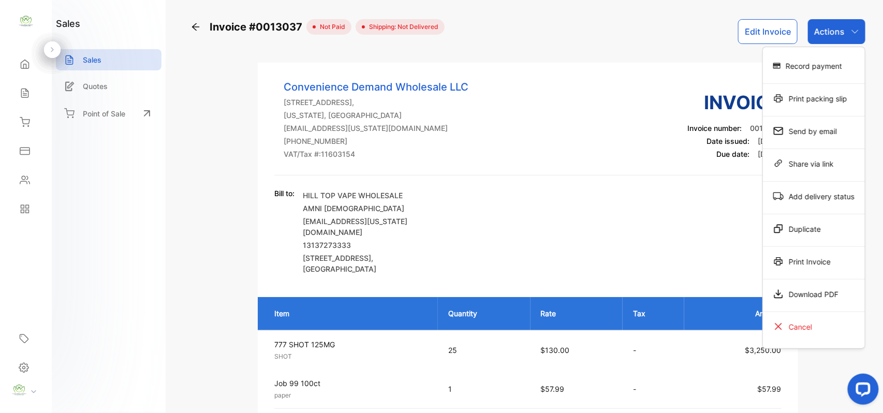
click at [828, 259] on div "Print Invoice" at bounding box center [814, 261] width 102 height 21
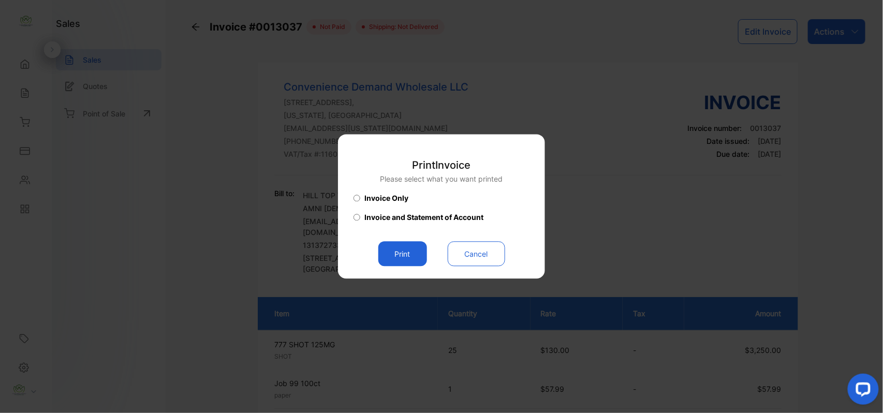
click at [408, 244] on button "Print" at bounding box center [402, 254] width 49 height 25
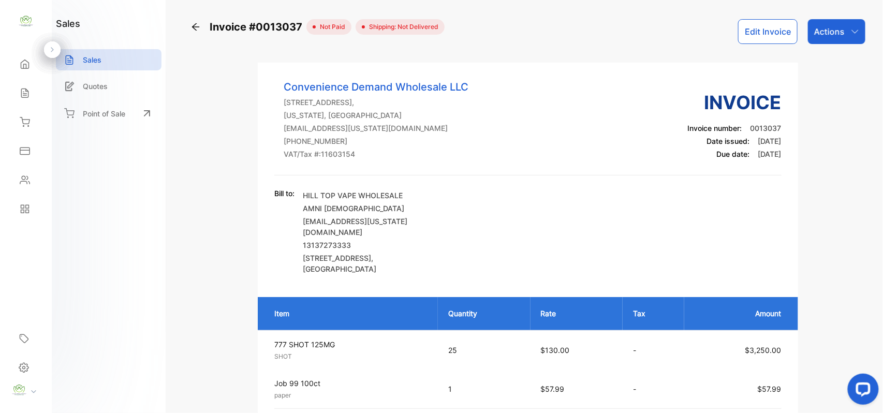
click at [827, 34] on p "Actions" at bounding box center [829, 31] width 31 height 12
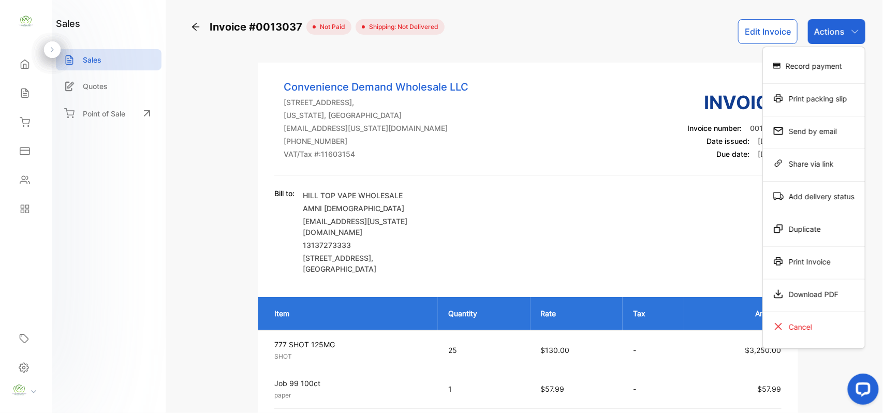
click at [812, 77] on div "Record payment" at bounding box center [814, 67] width 102 height 33
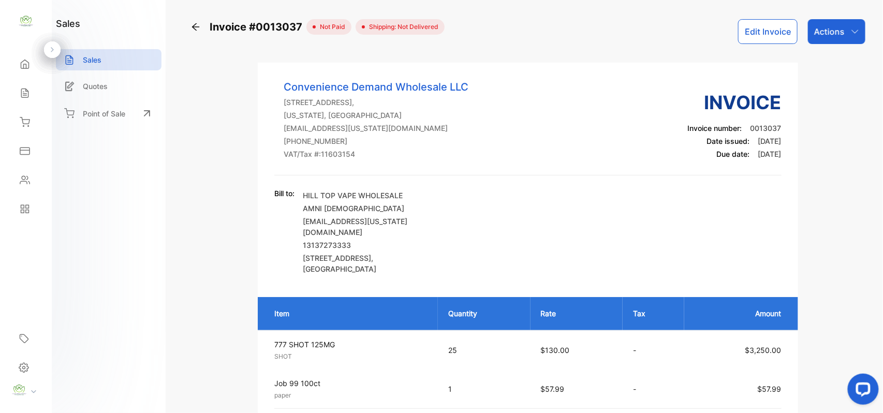
click at [836, 37] on p "Actions" at bounding box center [829, 31] width 31 height 12
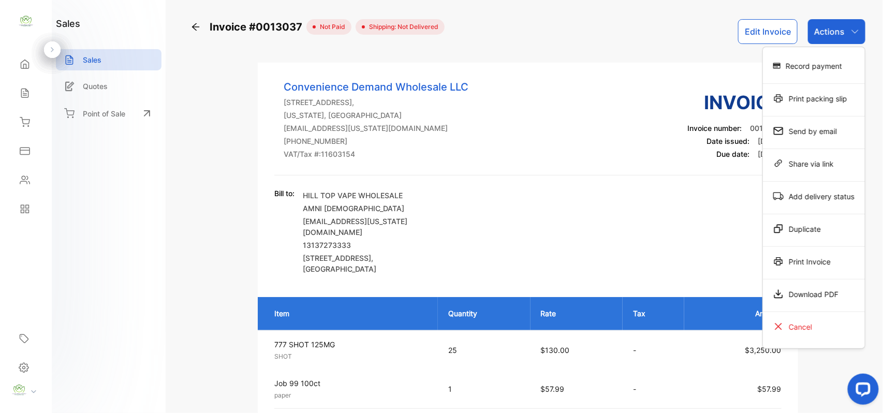
click at [810, 57] on div "Record payment" at bounding box center [814, 65] width 102 height 21
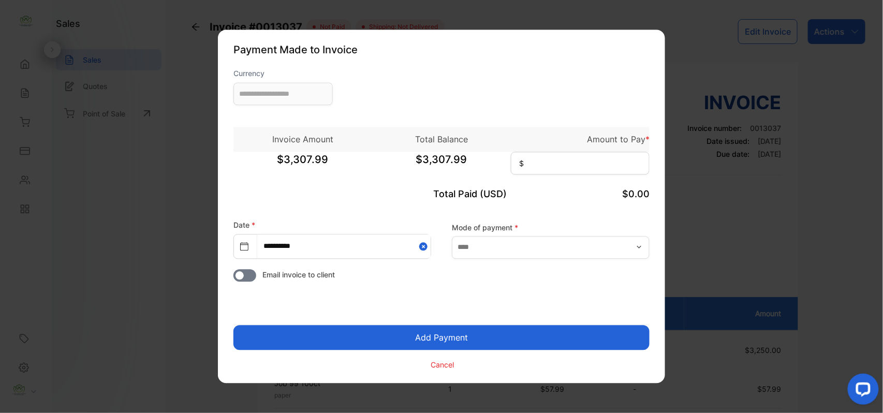
type input "**********"
click at [553, 162] on input at bounding box center [580, 163] width 139 height 23
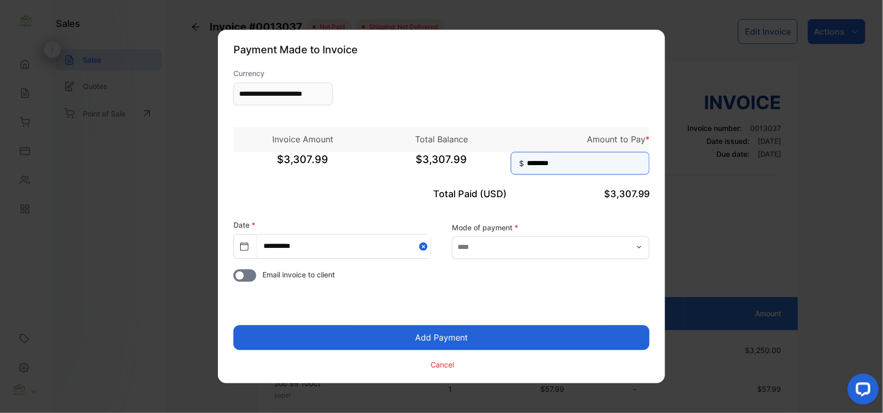
type input "********"
click at [470, 342] on button "Add Payment" at bounding box center [441, 337] width 416 height 25
